Goal: Find specific page/section: Find specific page/section

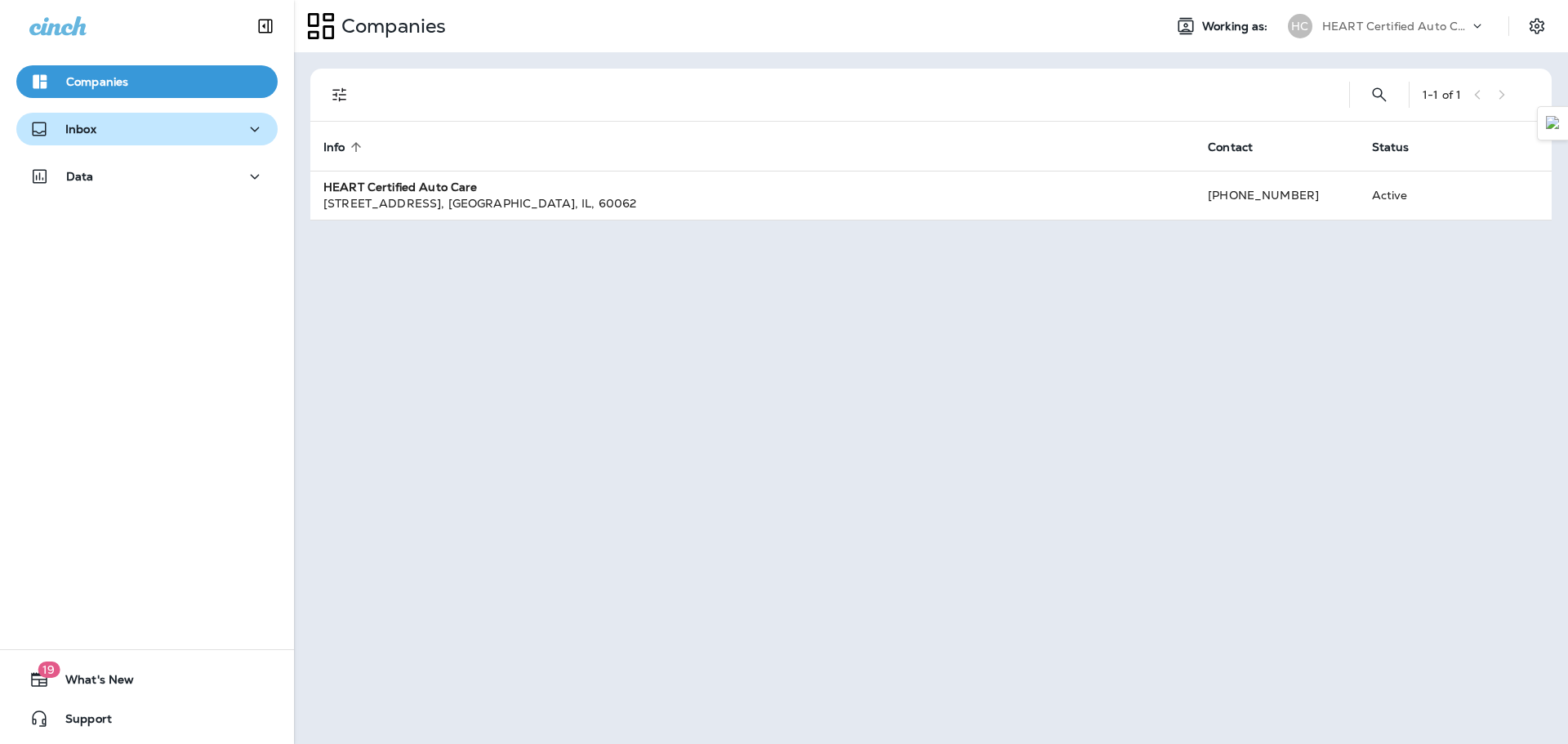
click at [151, 123] on div "Inbox" at bounding box center [147, 130] width 235 height 20
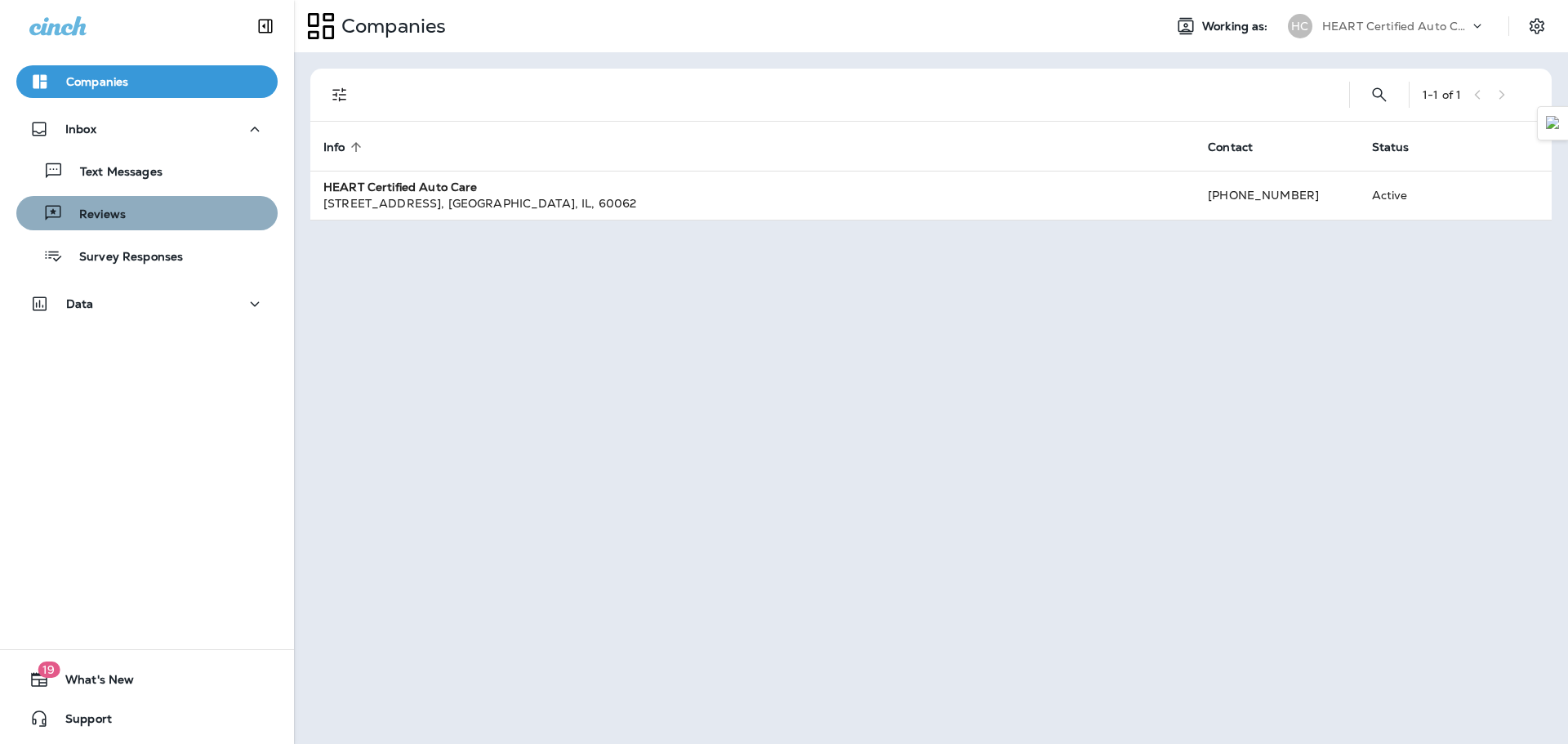
click at [158, 212] on div "Reviews" at bounding box center [147, 213] width 248 height 25
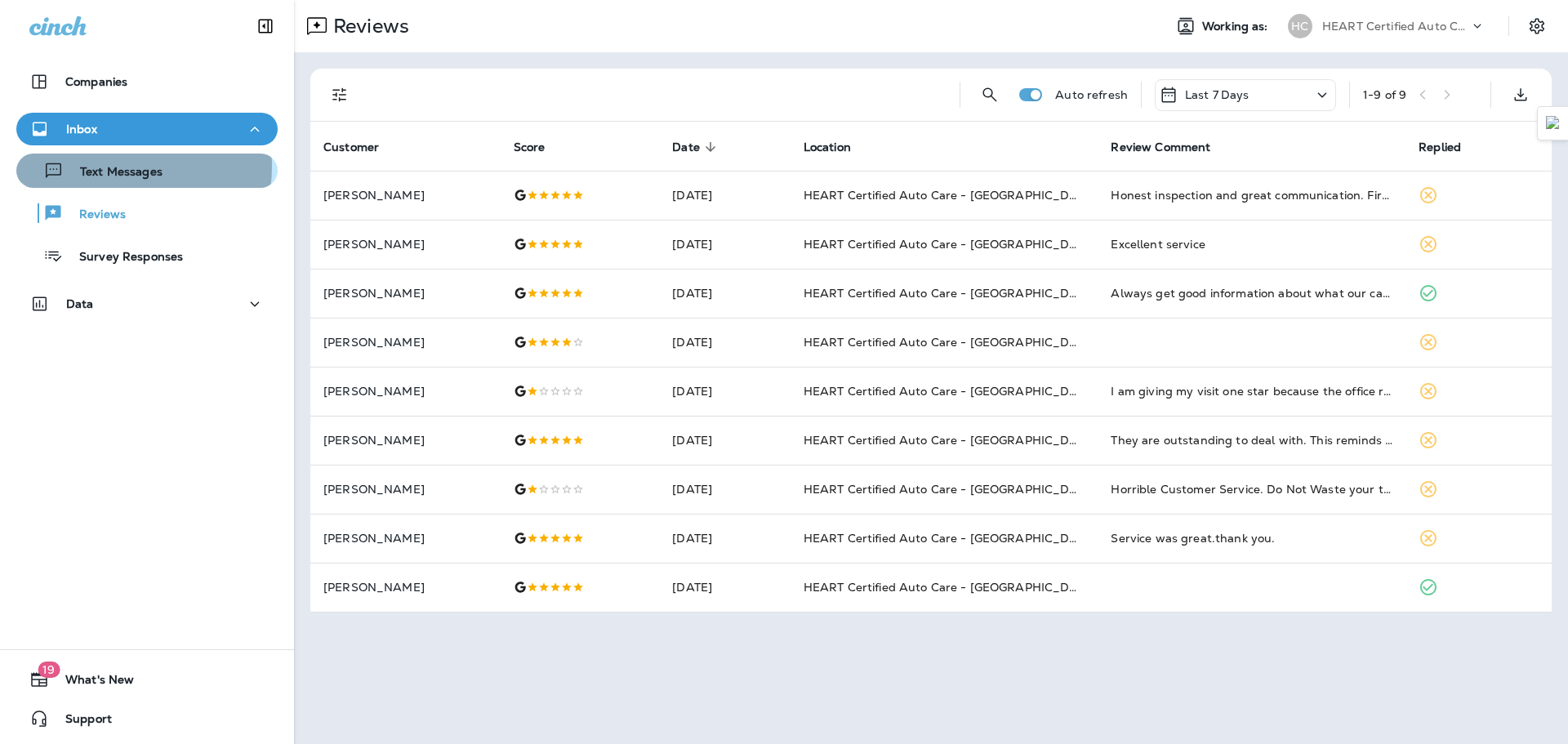
click at [112, 167] on p "Text Messages" at bounding box center [113, 173] width 99 height 16
